Goal: Find specific page/section: Find specific page/section

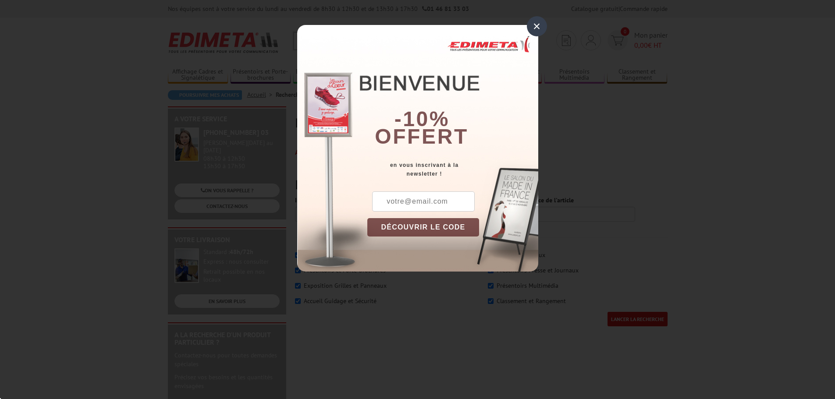
click at [536, 23] on div "×" at bounding box center [537, 26] width 20 height 20
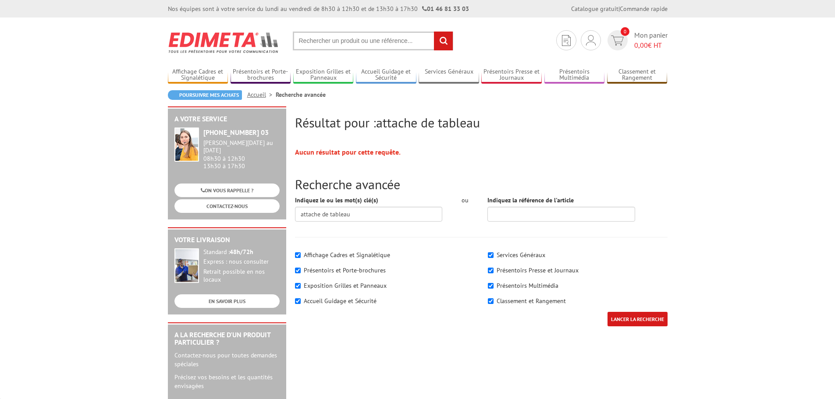
click at [421, 227] on div "Indiquez le ou les mot(s) clé(s) attache de tableau" at bounding box center [368, 212] width 161 height 32
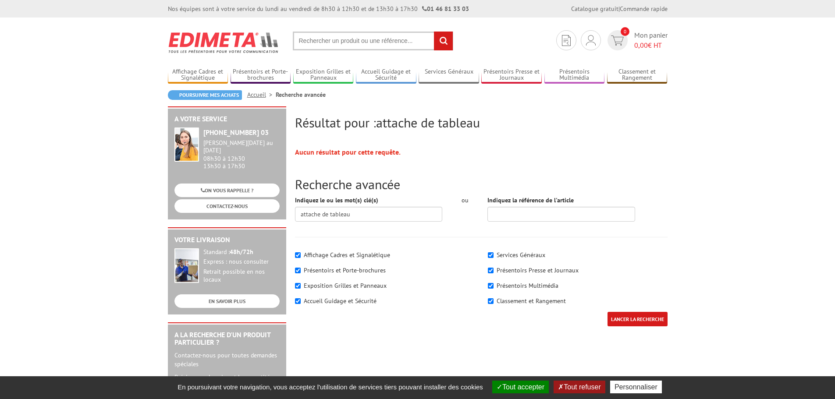
click at [421, 227] on div "Indiquez le ou les mot(s) clé(s) attache de tableau" at bounding box center [368, 212] width 161 height 32
click at [342, 256] on label "Affichage Cadres et Signalétique" at bounding box center [347, 255] width 86 height 8
click at [301, 256] on input"] "Affichage Cadres et Signalétique" at bounding box center [298, 255] width 6 height 6
checkbox input"] "false"
click at [629, 318] on input "LANCER LA RECHERCHE" at bounding box center [637, 319] width 60 height 14
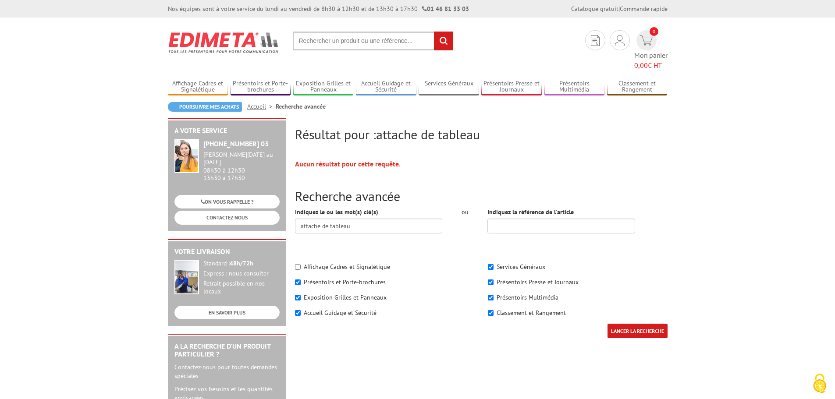
click at [288, 228] on div "A votre service +33 (0)1 46 81 33 03 Du Lundi au Vendredi 08h30 à 12h30 13h30 à…" at bounding box center [226, 351] width 127 height 467
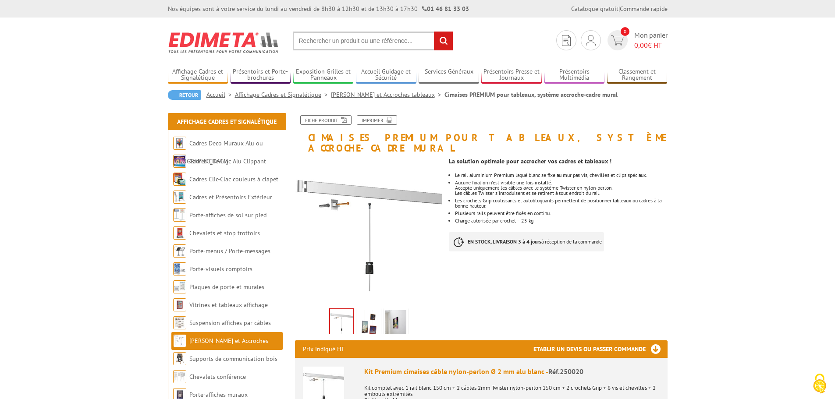
click at [251, 305] on link "Vitrines et tableaux affichage" at bounding box center [228, 305] width 79 height 8
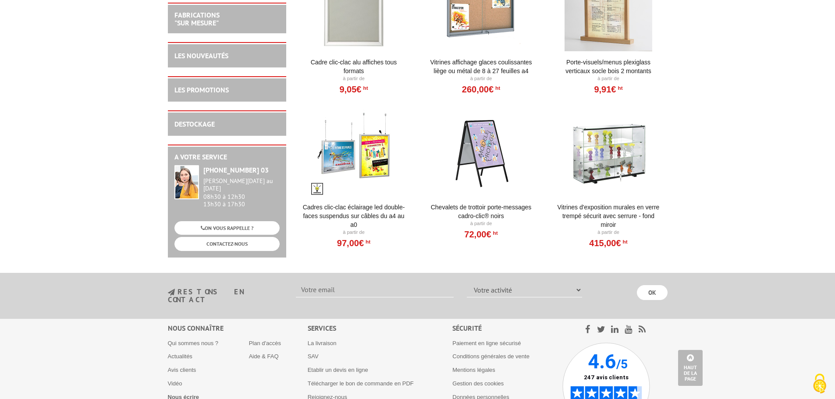
scroll to position [527, 0]
